Goal: Task Accomplishment & Management: Use online tool/utility

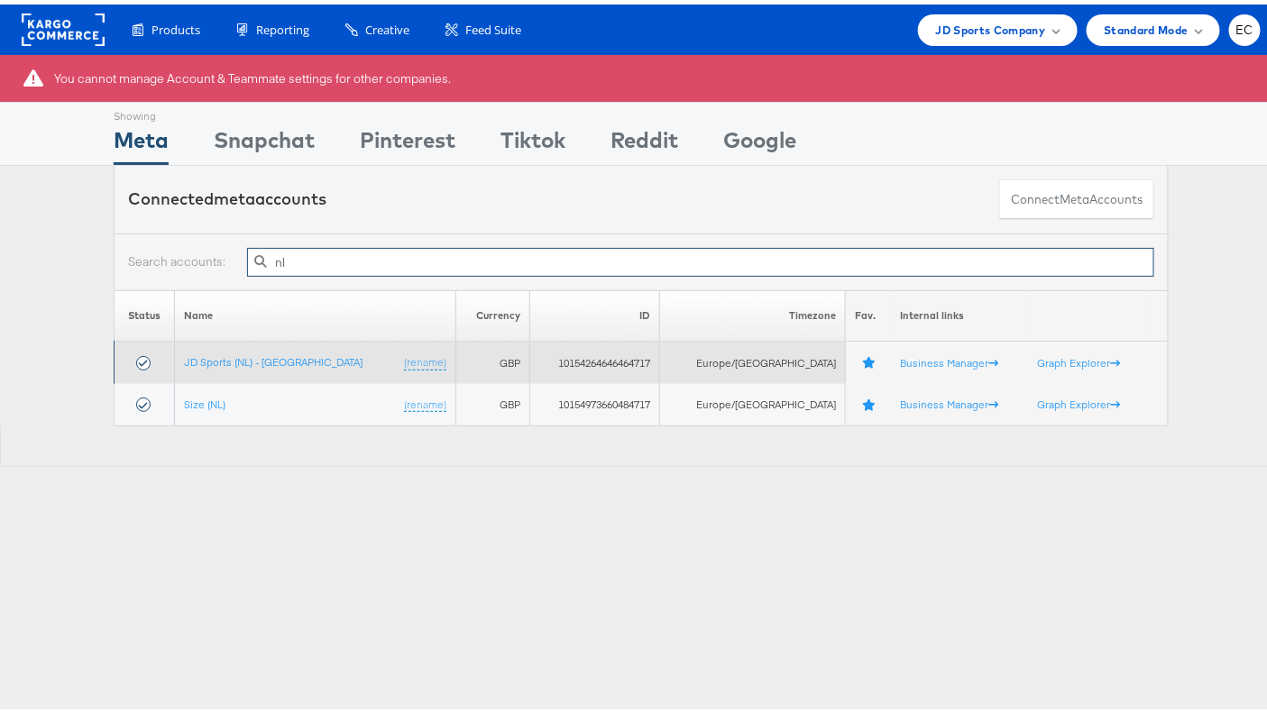
type input "nl"
drag, startPoint x: 280, startPoint y: 356, endPoint x: 254, endPoint y: 342, distance: 29.1
click at [277, 354] on td "JD Sports (NL) - [GEOGRAPHIC_DATA] (rename)" at bounding box center [314, 358] width 281 height 42
click at [253, 351] on link "JD Sports (NL) - [GEOGRAPHIC_DATA]" at bounding box center [273, 358] width 179 height 14
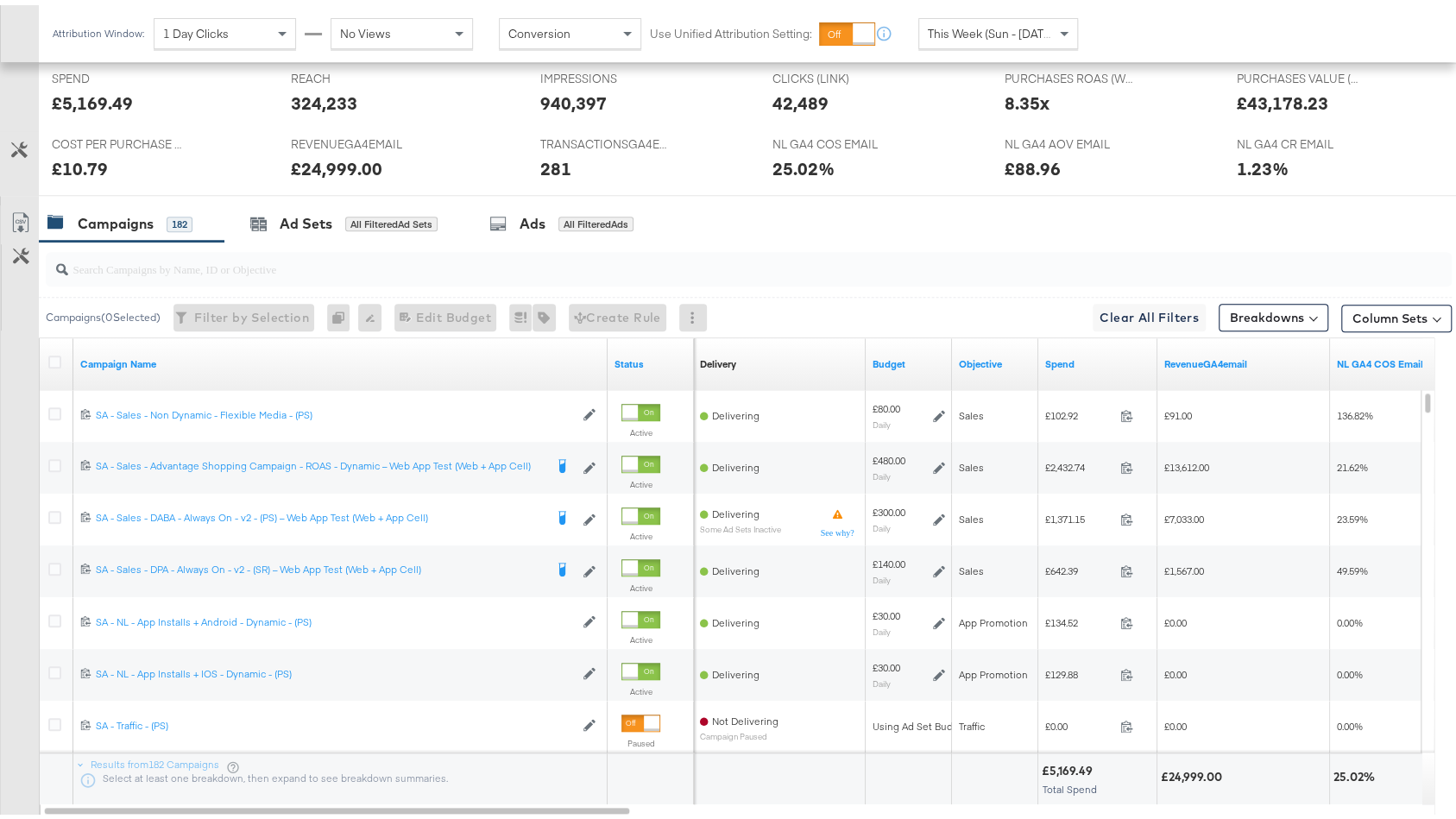
scroll to position [813, 0]
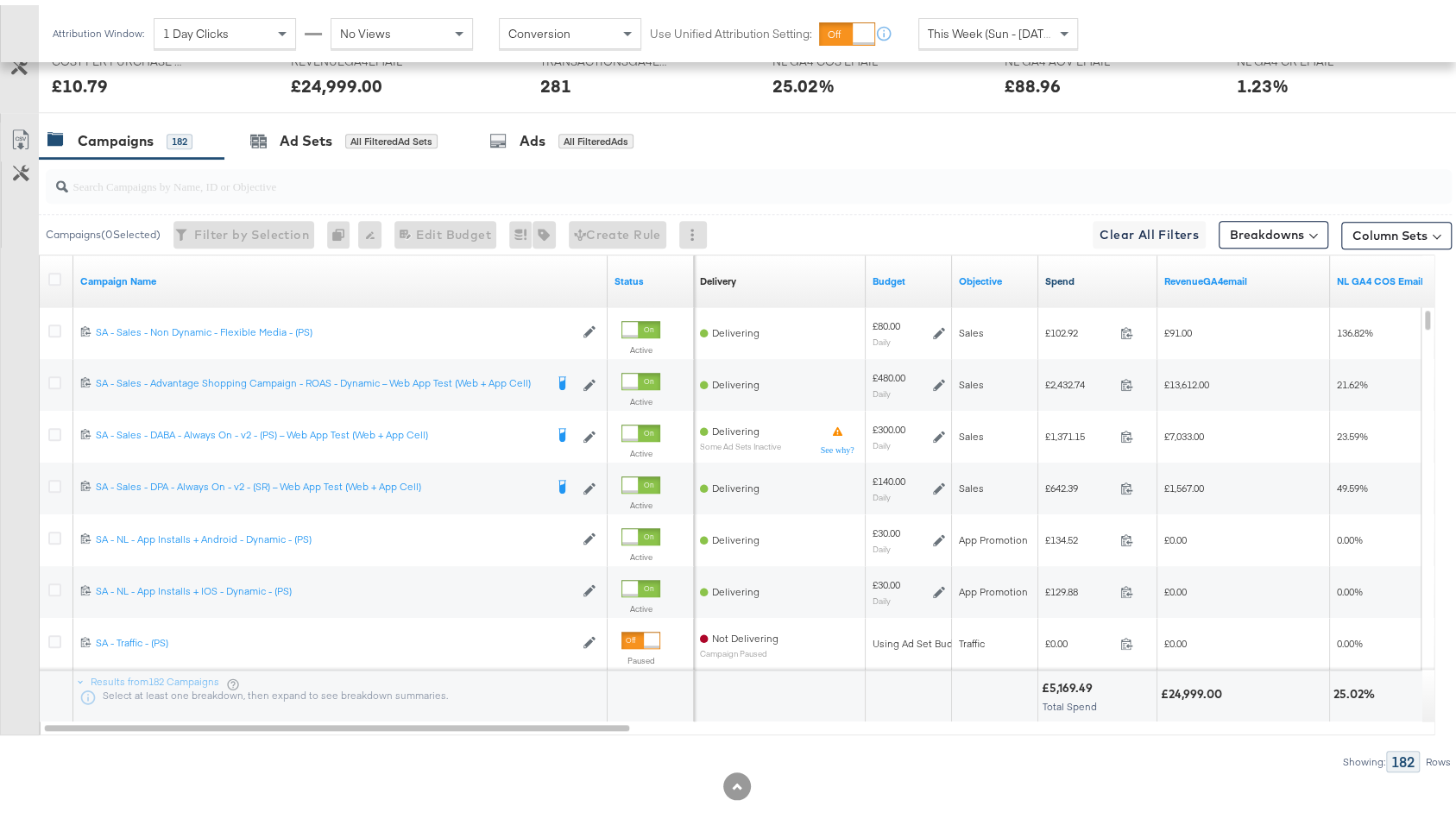
click at [1095, 270] on link "Spend" at bounding box center [1097, 276] width 105 height 13
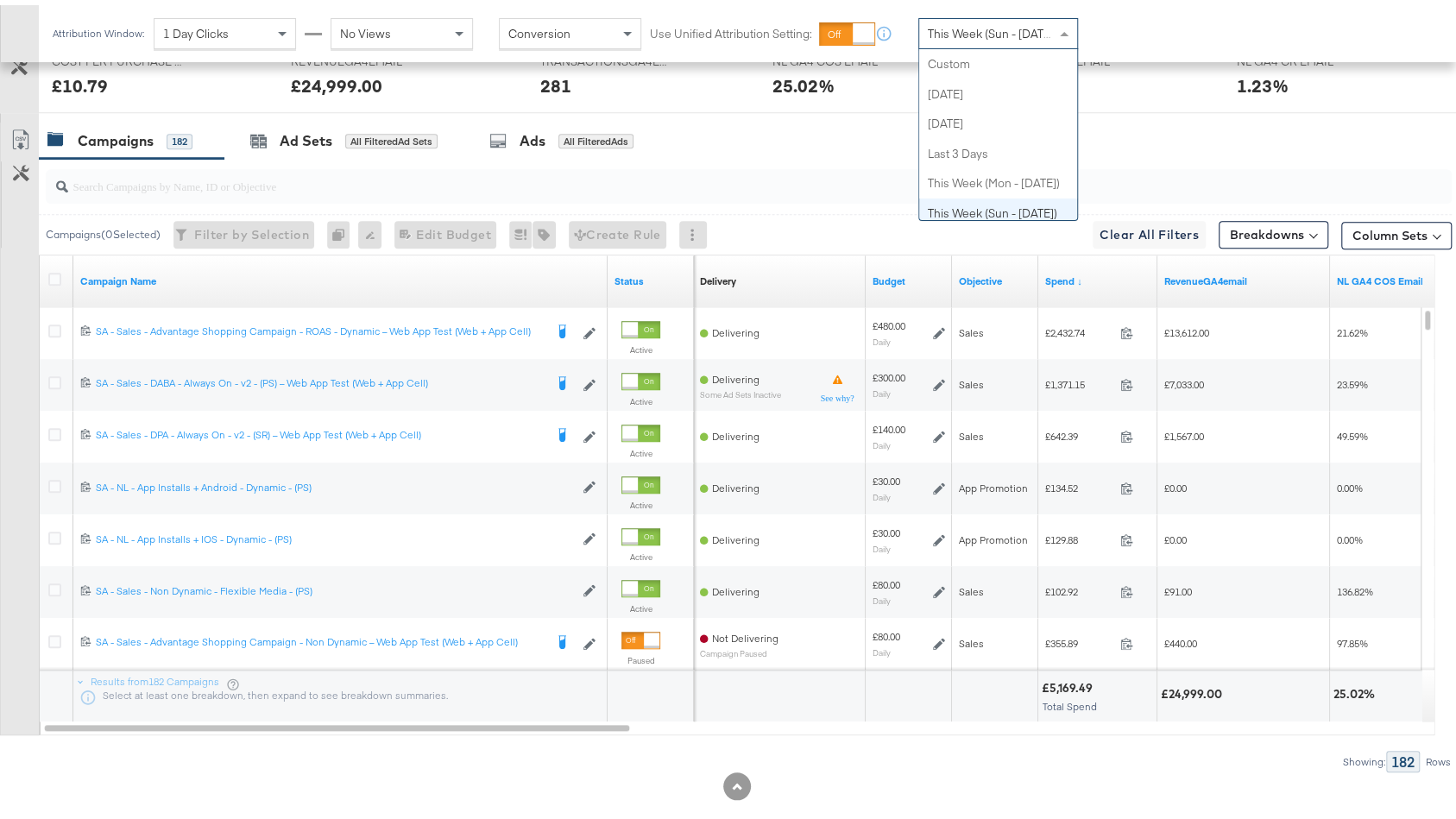
click at [1006, 32] on span "This Week (Sun - [DATE])" at bounding box center [992, 29] width 129 height 15
click at [1133, 49] on div "Attribution Window: 1 Day Clicks No Views Conversion Use Unified Attribution Se…" at bounding box center [635, 29] width 1192 height 57
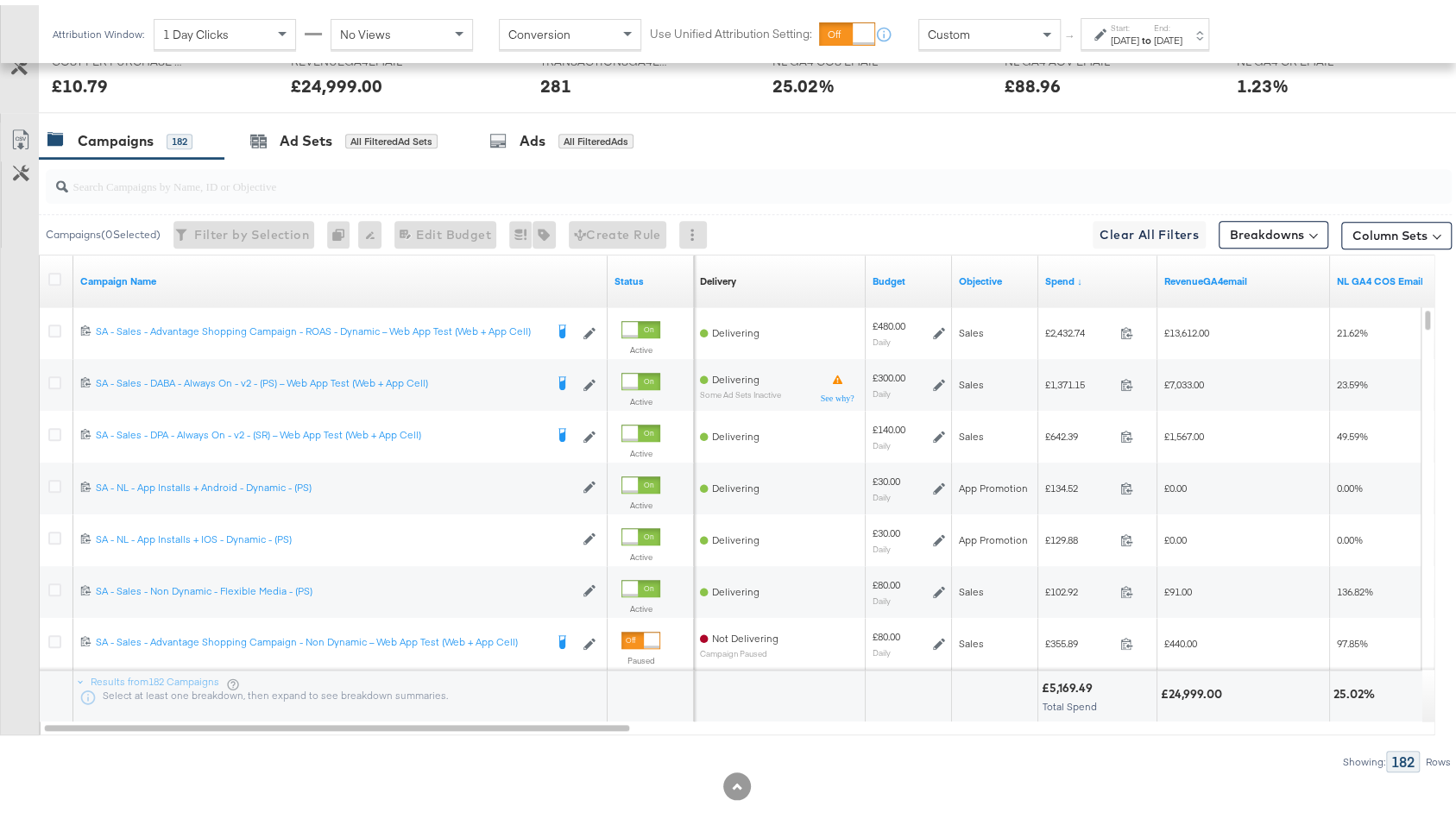
click at [1128, 33] on div "[DATE]" at bounding box center [1125, 35] width 29 height 13
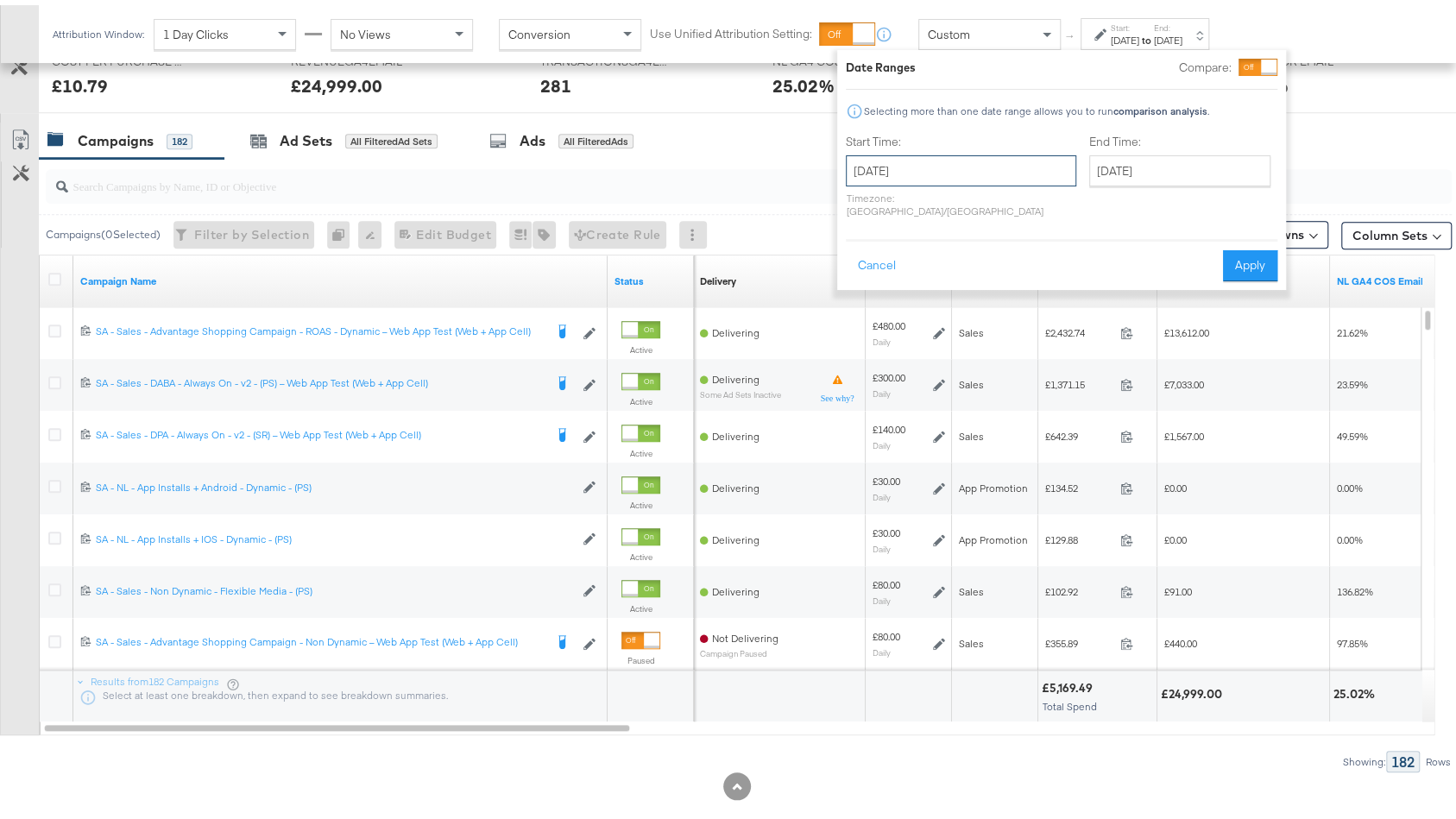
click at [907, 168] on input "[DATE]" at bounding box center [960, 166] width 231 height 31
click at [859, 321] on td "21" at bounding box center [865, 324] width 30 height 24
type input "[DATE]"
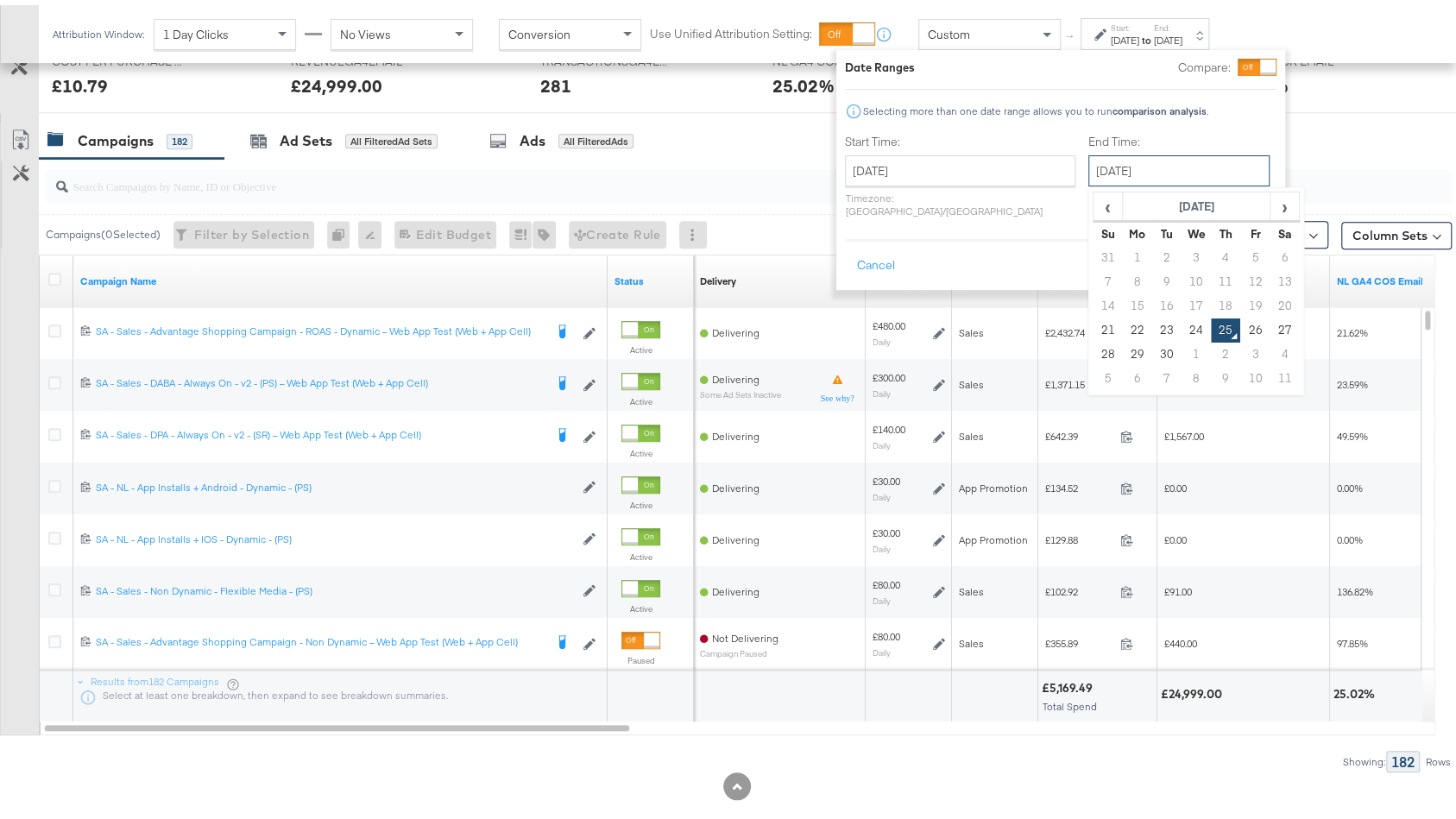
click at [1142, 163] on input "[DATE]" at bounding box center [1178, 166] width 181 height 31
click at [1181, 320] on td "24" at bounding box center [1196, 324] width 30 height 24
type input "[DATE]"
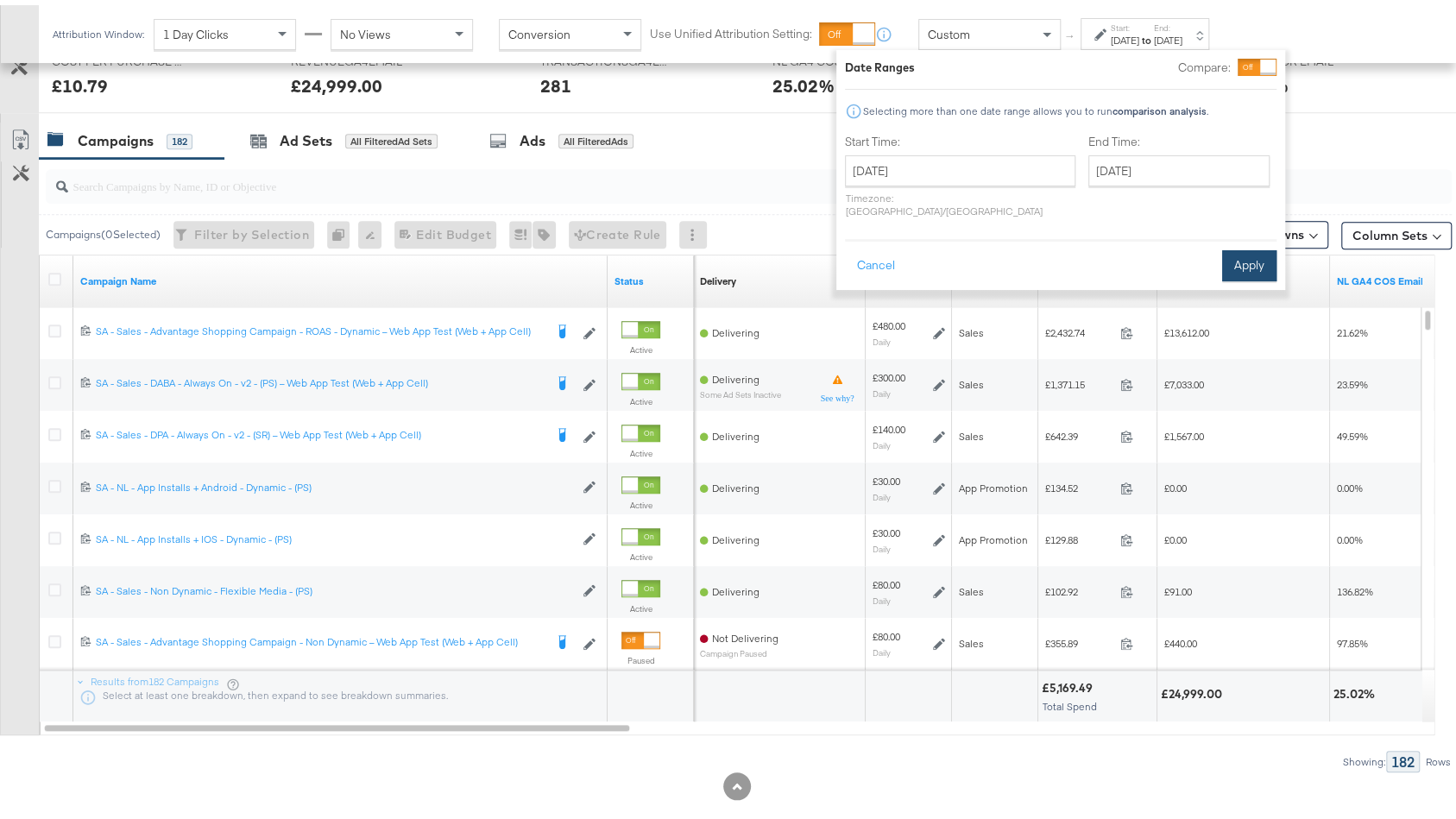
click at [1244, 259] on button "Apply" at bounding box center [1248, 260] width 55 height 31
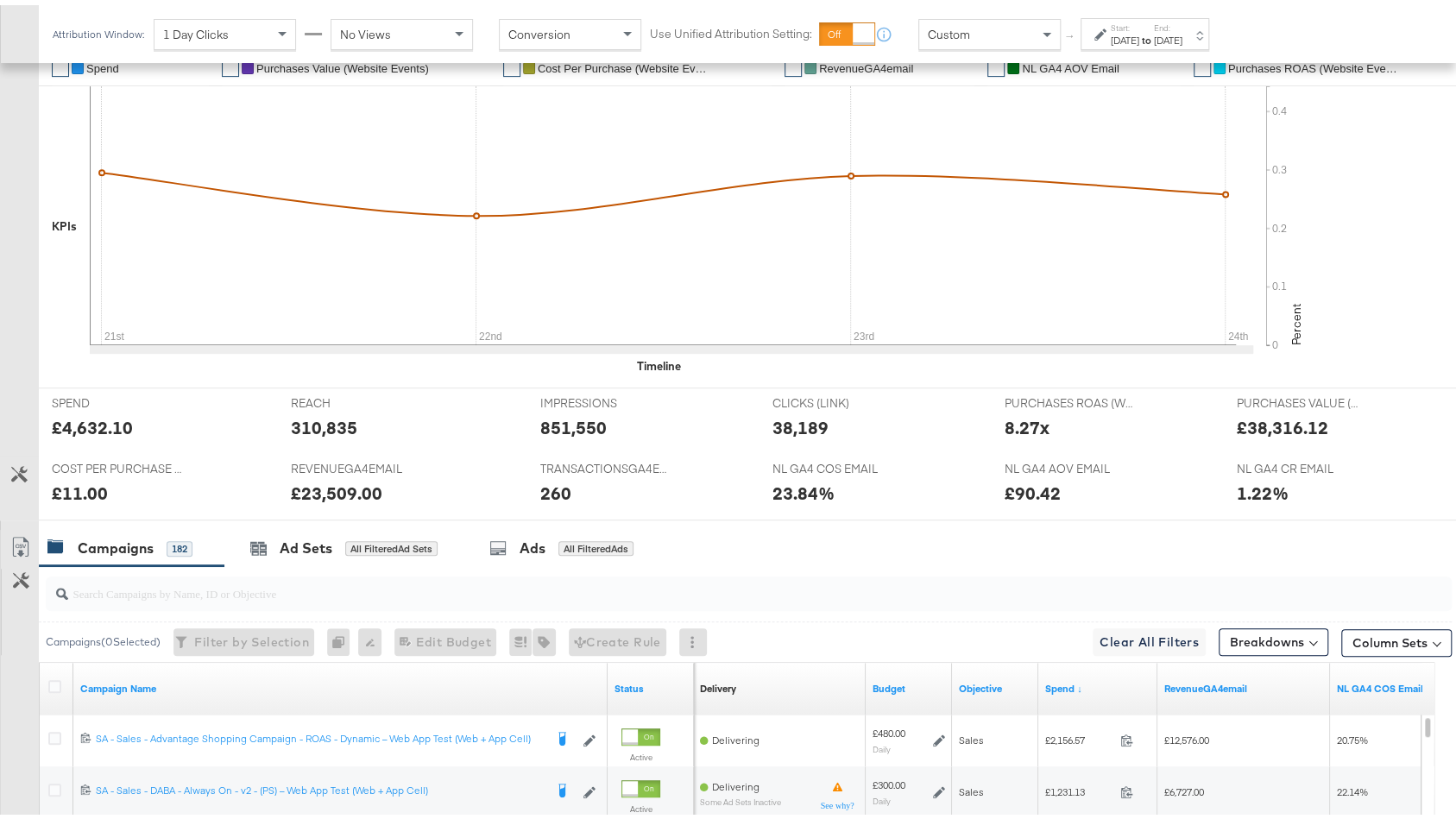
scroll to position [814, 0]
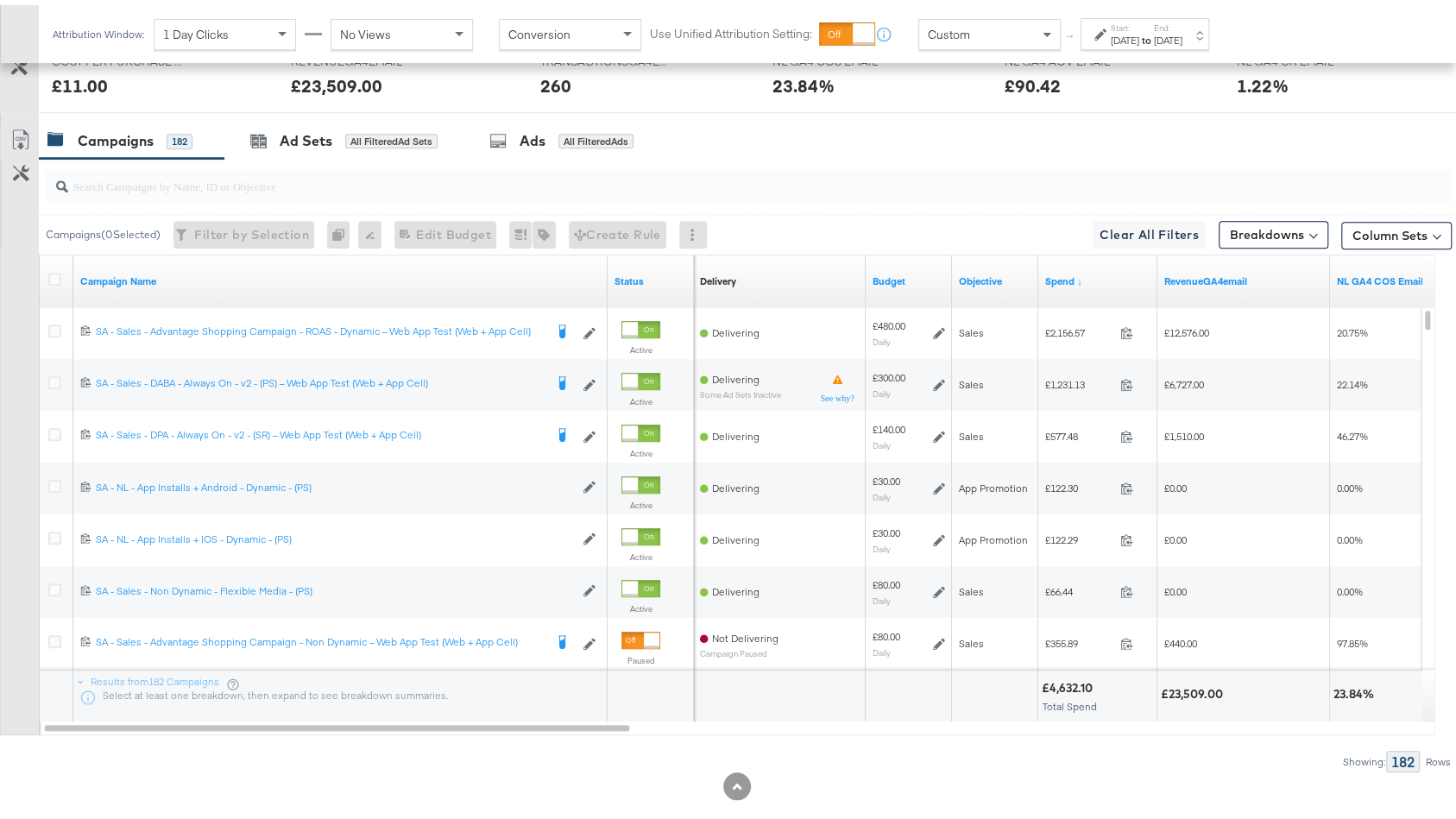
click at [1125, 34] on div "[DATE]" at bounding box center [1125, 35] width 29 height 13
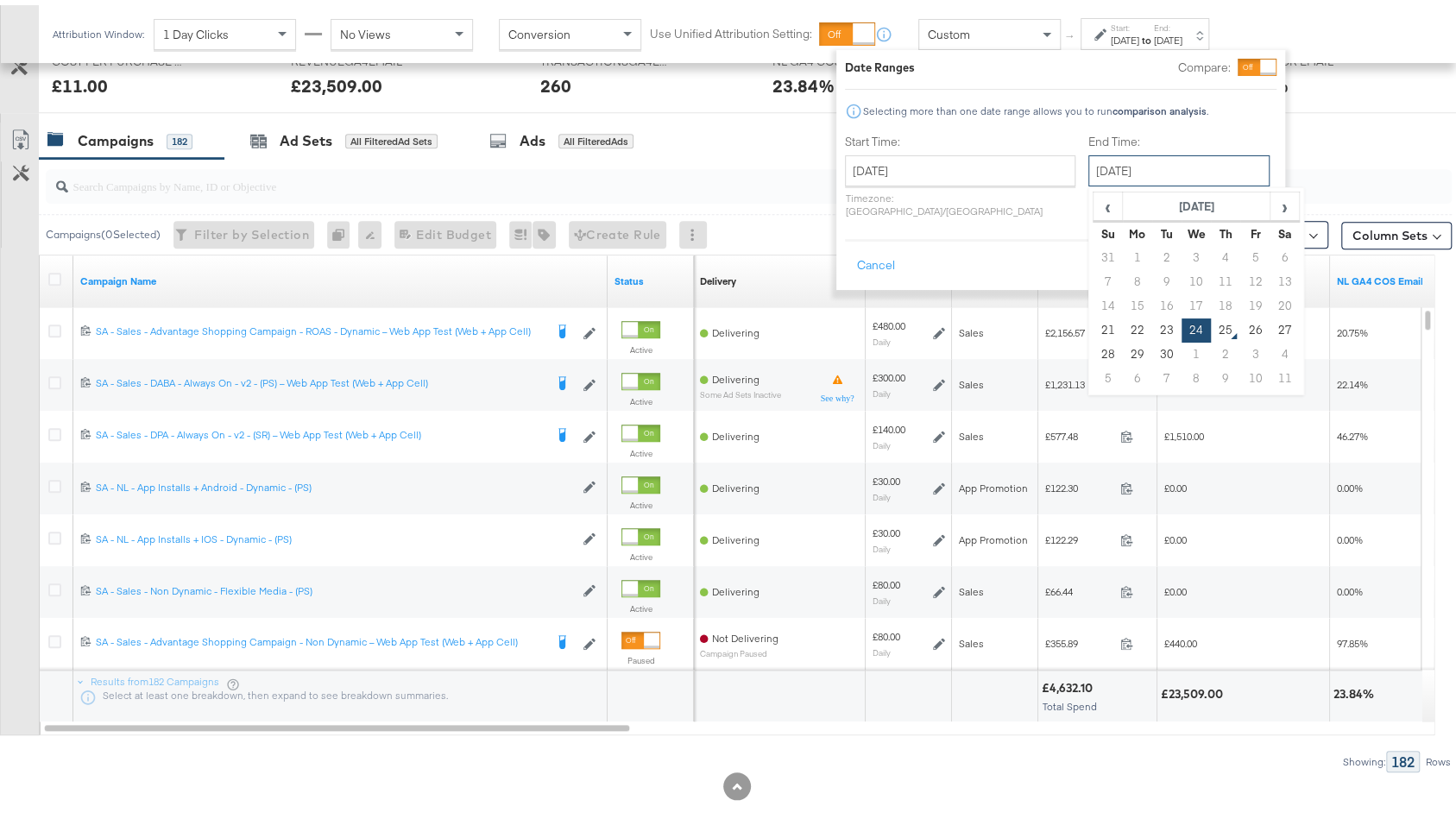
click at [1093, 161] on input "[DATE]" at bounding box center [1178, 166] width 181 height 31
click at [1210, 325] on td "25" at bounding box center [1224, 324] width 30 height 24
type input "[DATE]"
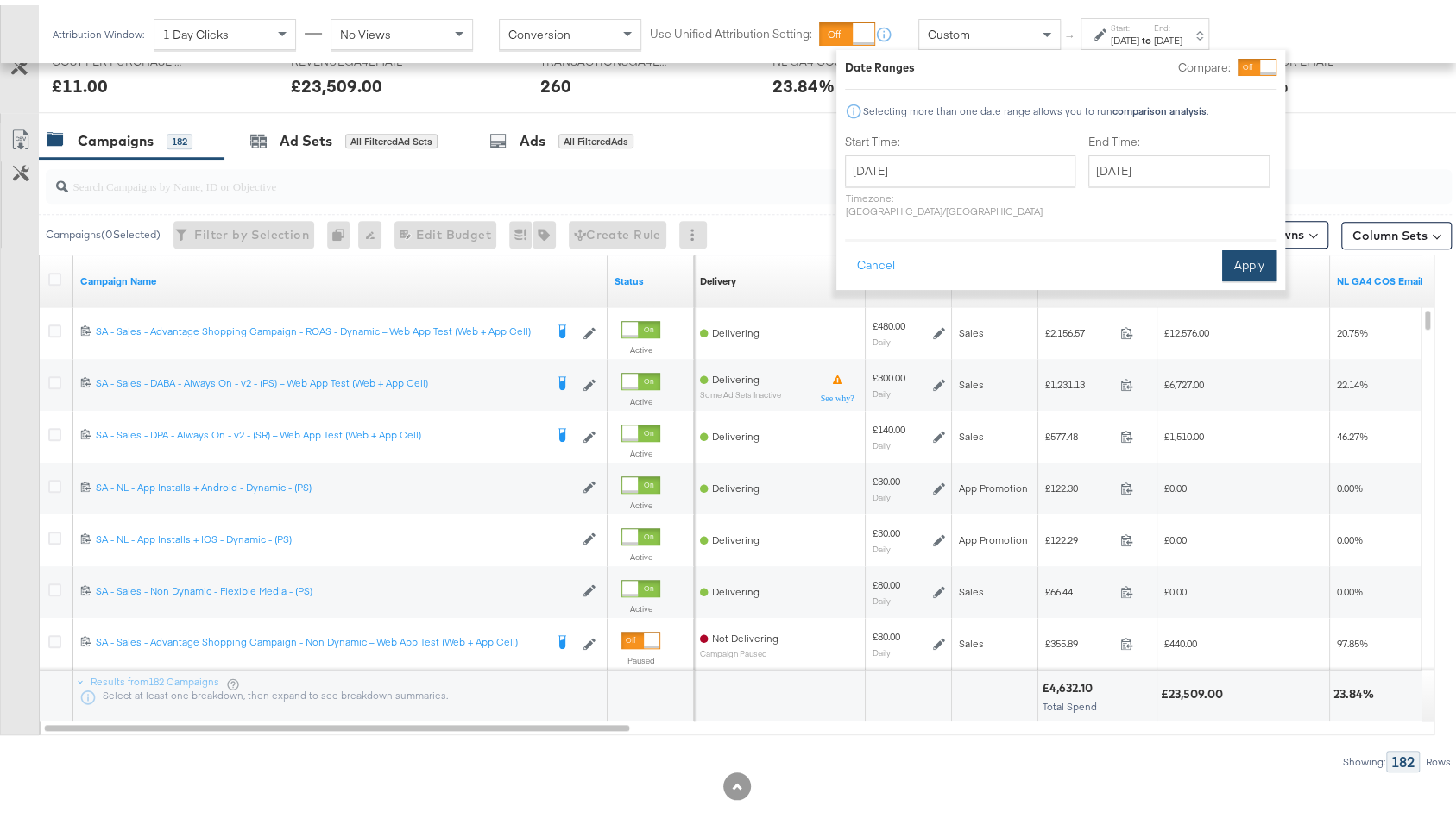
click at [1239, 245] on button "Apply" at bounding box center [1248, 260] width 55 height 31
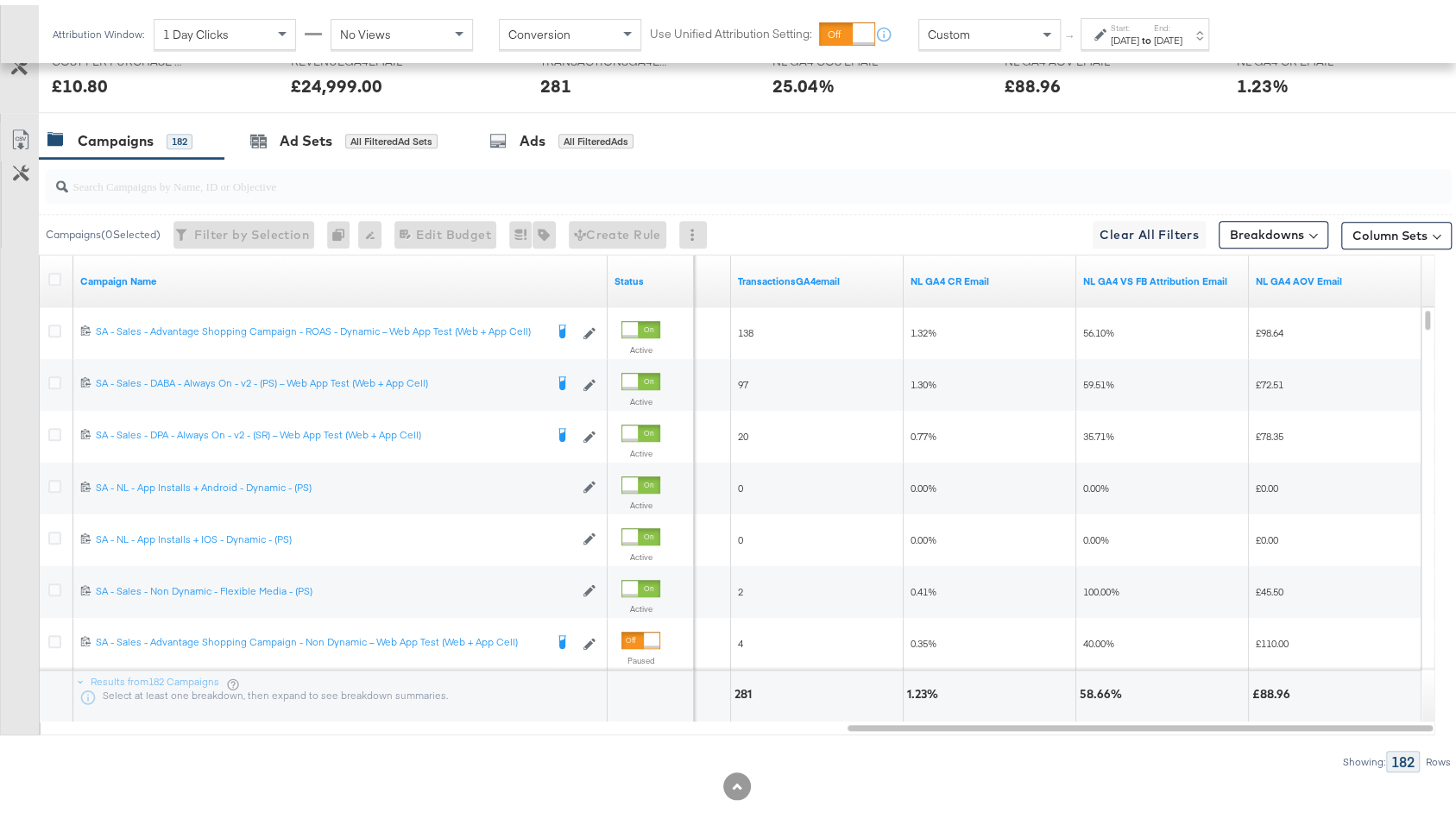
click at [1182, 31] on div "[DATE]" at bounding box center [1168, 35] width 29 height 13
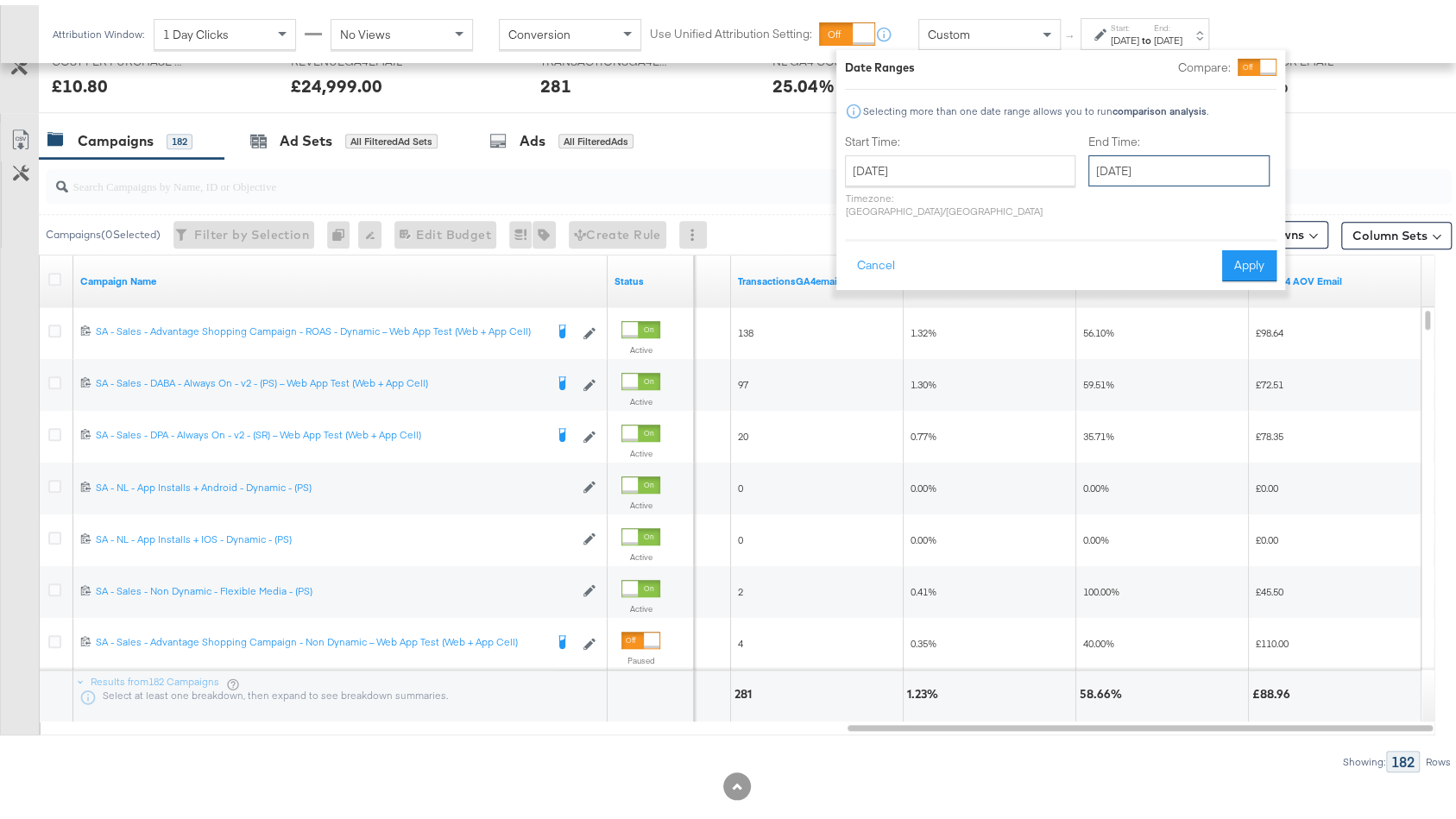
click at [1125, 157] on input "[DATE]" at bounding box center [1178, 166] width 181 height 31
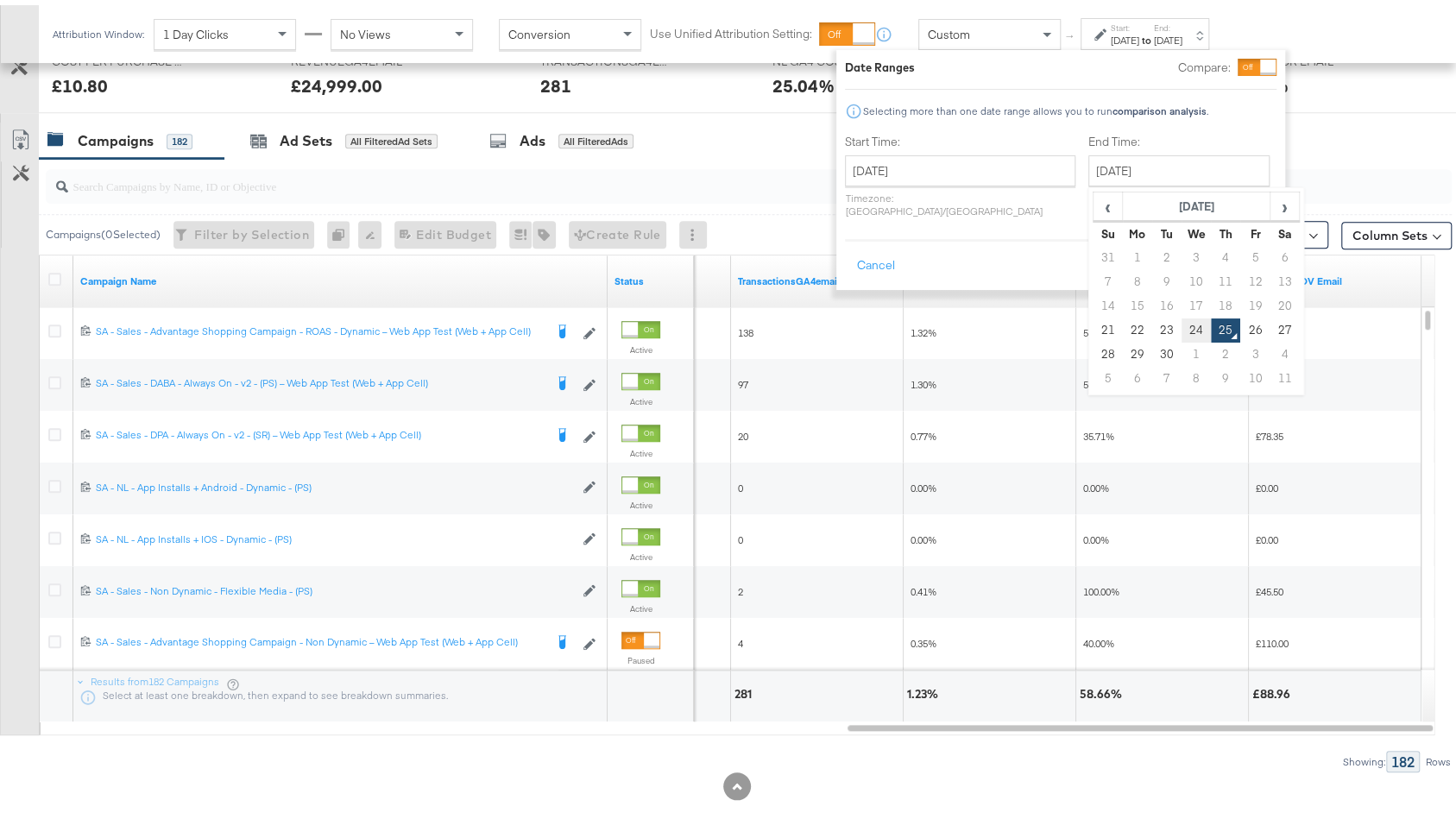
click at [1181, 332] on td "24" at bounding box center [1196, 324] width 30 height 24
type input "[DATE]"
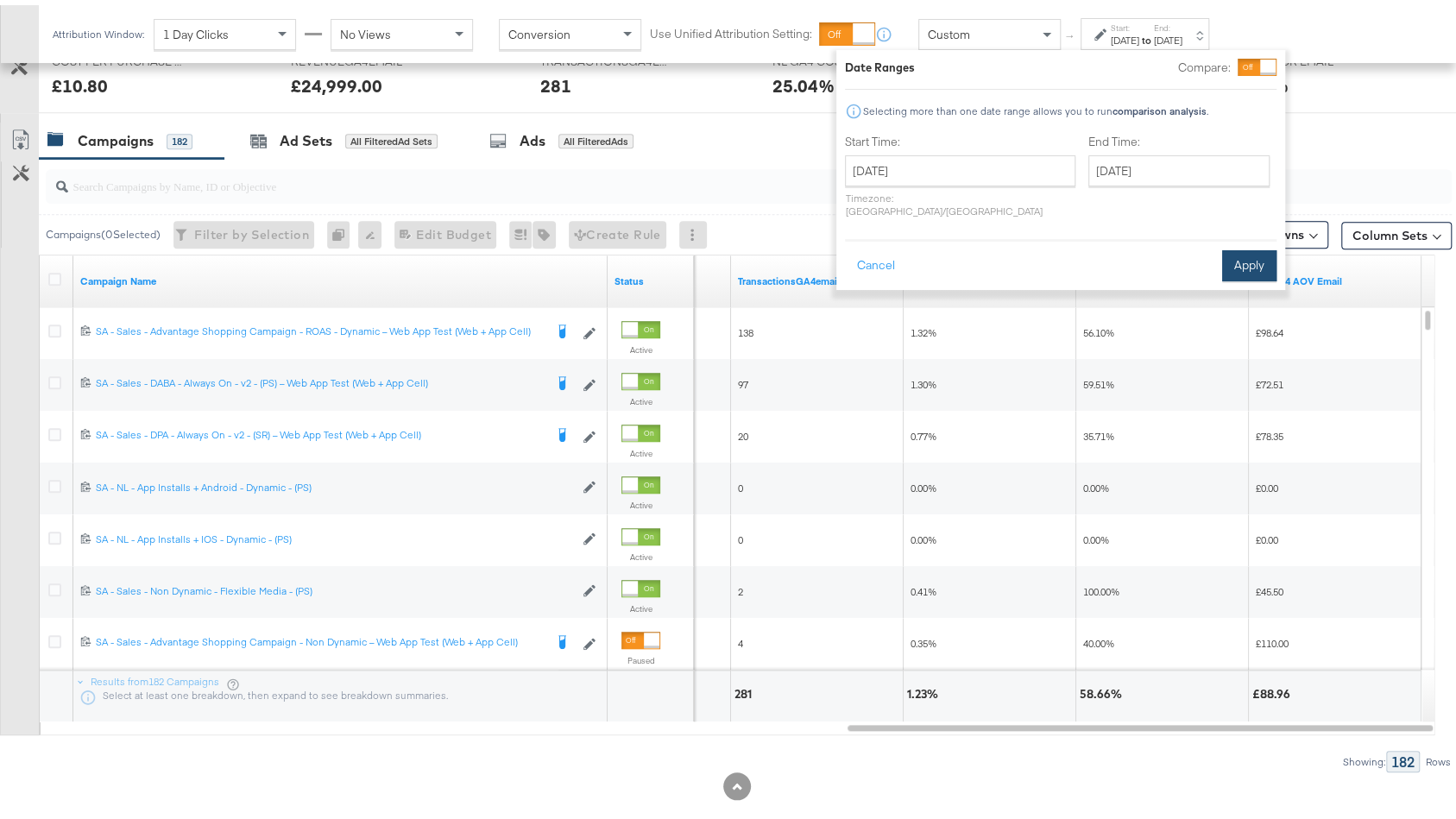
click at [1247, 248] on button "Apply" at bounding box center [1248, 260] width 55 height 31
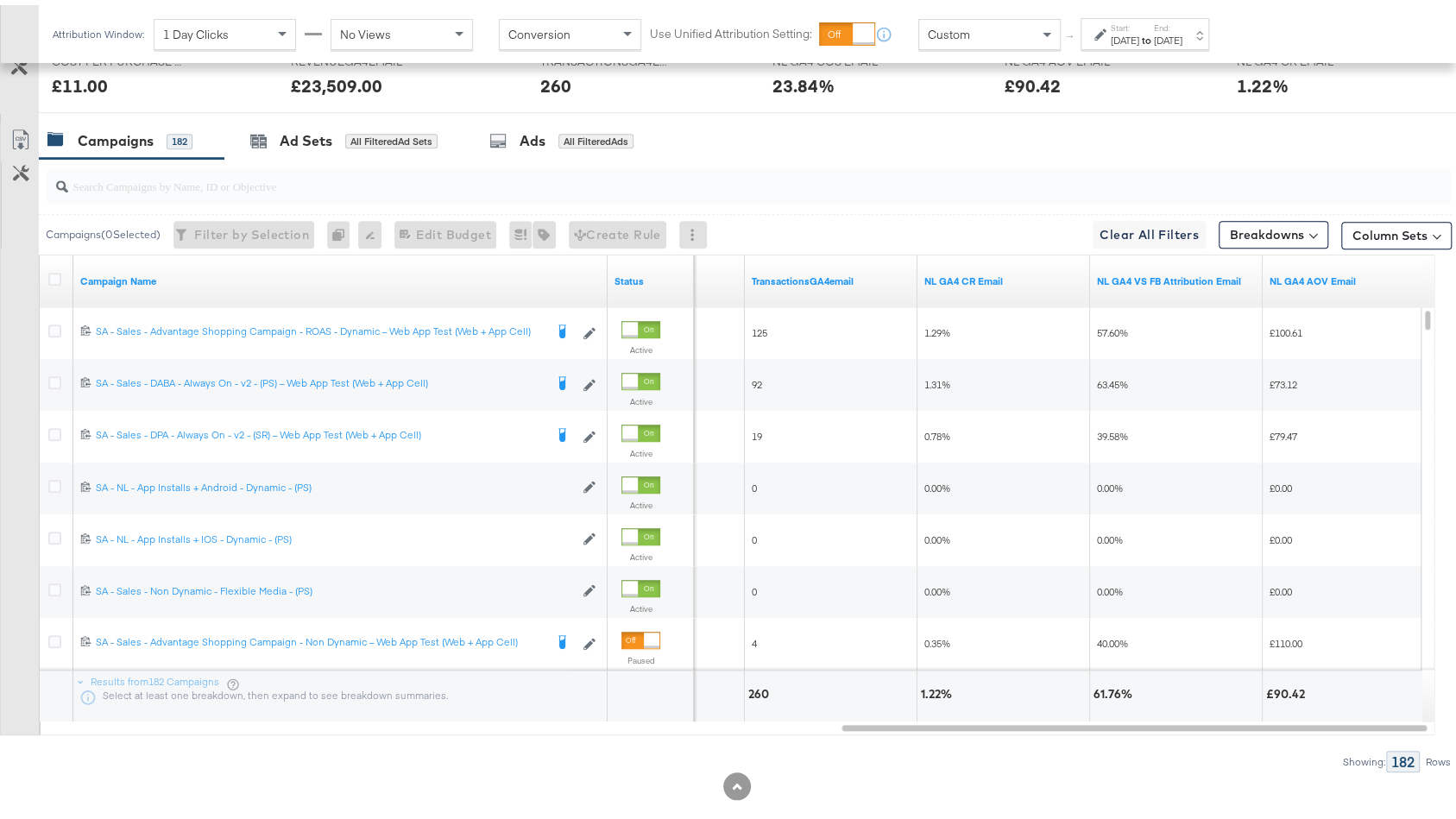
click at [903, 711] on div "260" at bounding box center [829, 691] width 171 height 52
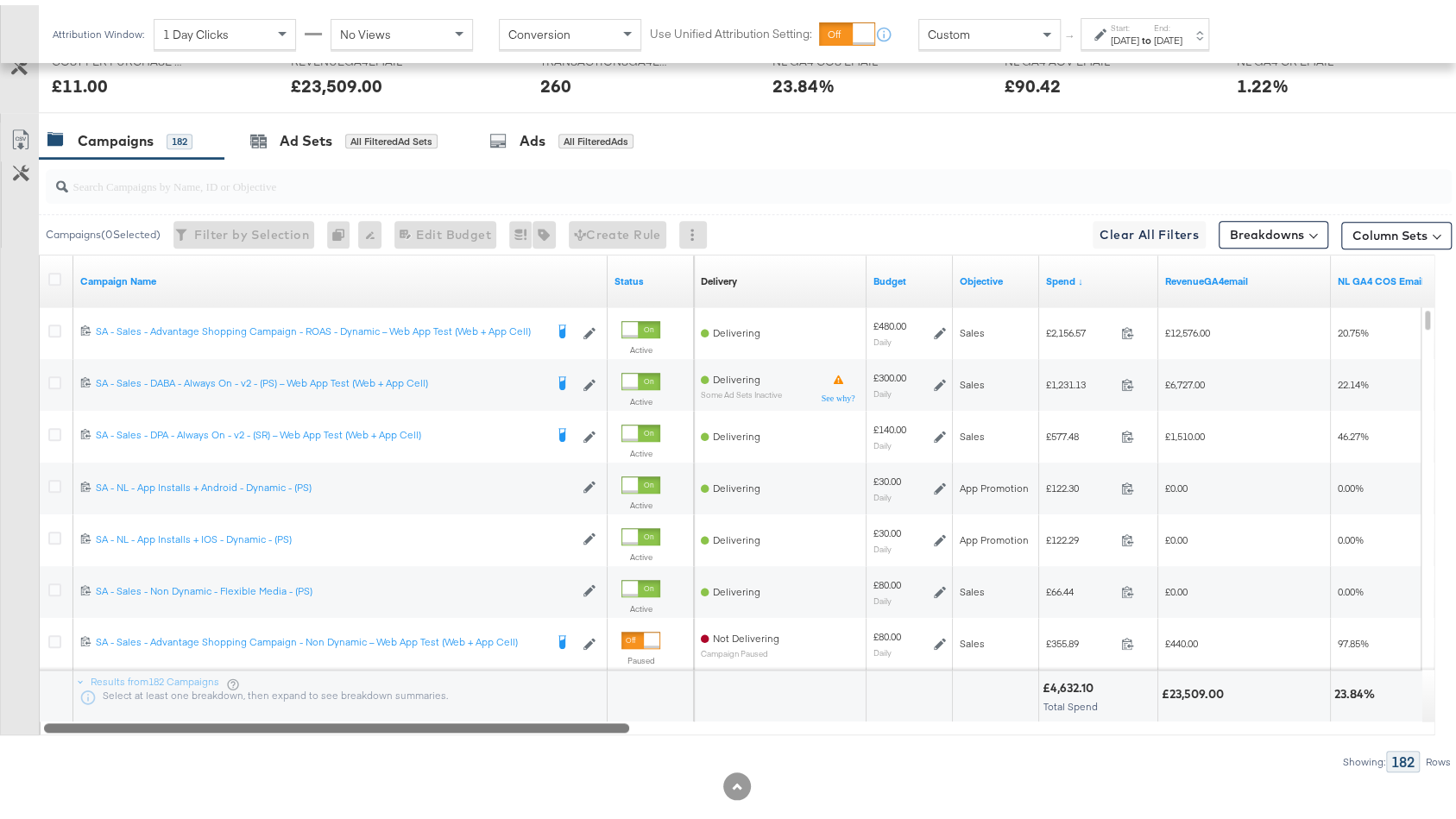
drag, startPoint x: 902, startPoint y: 714, endPoint x: 0, endPoint y: 559, distance: 915.2
click at [0, 559] on div "Customize KPIs Export as CSV Campaign Name Status Delivery Sorting Unavailable …" at bounding box center [725, 490] width 1451 height 480
